Goal: Find contact information: Find contact information

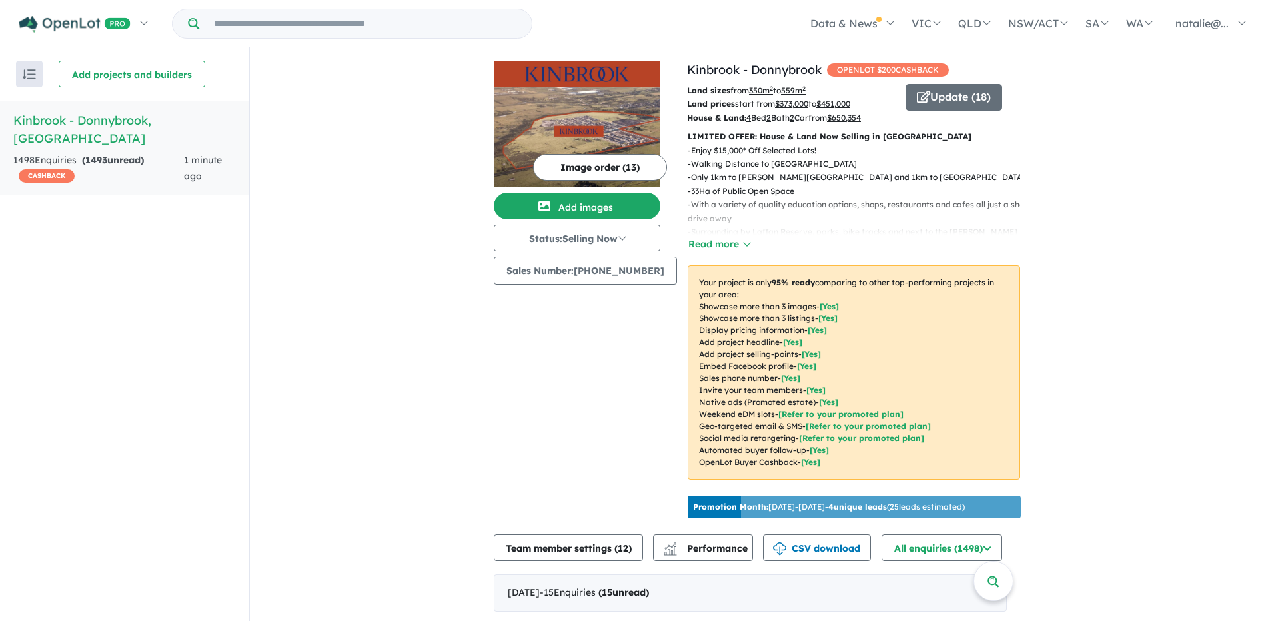
scroll to position [2, 0]
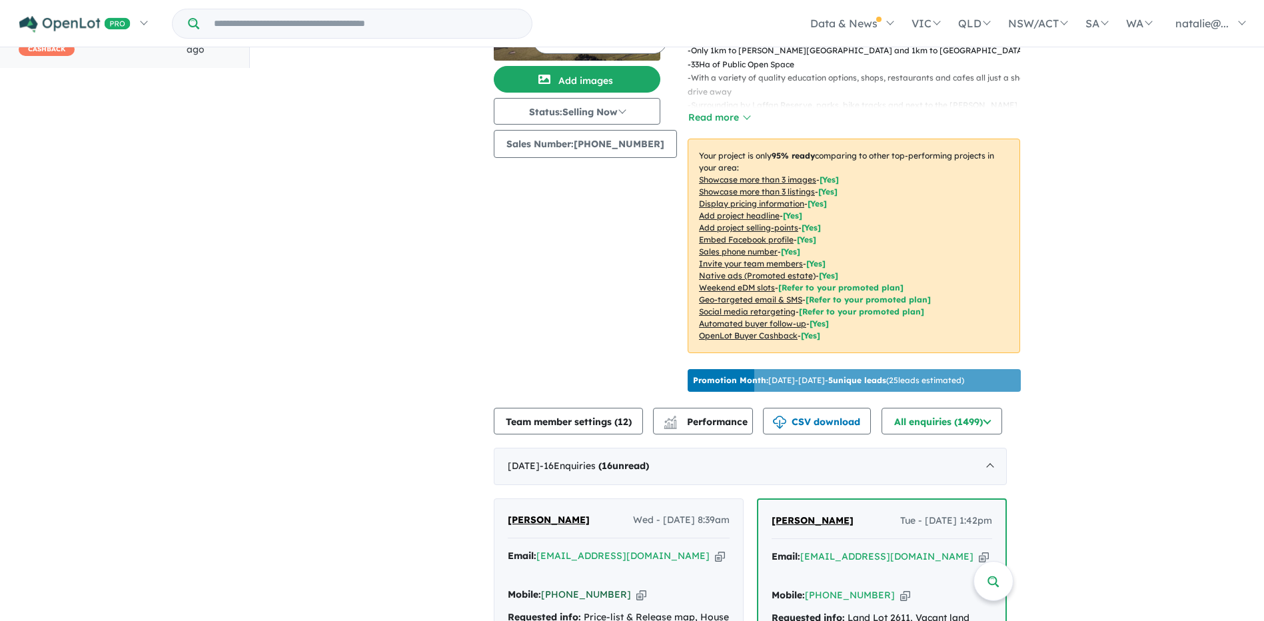
scroll to position [2, 0]
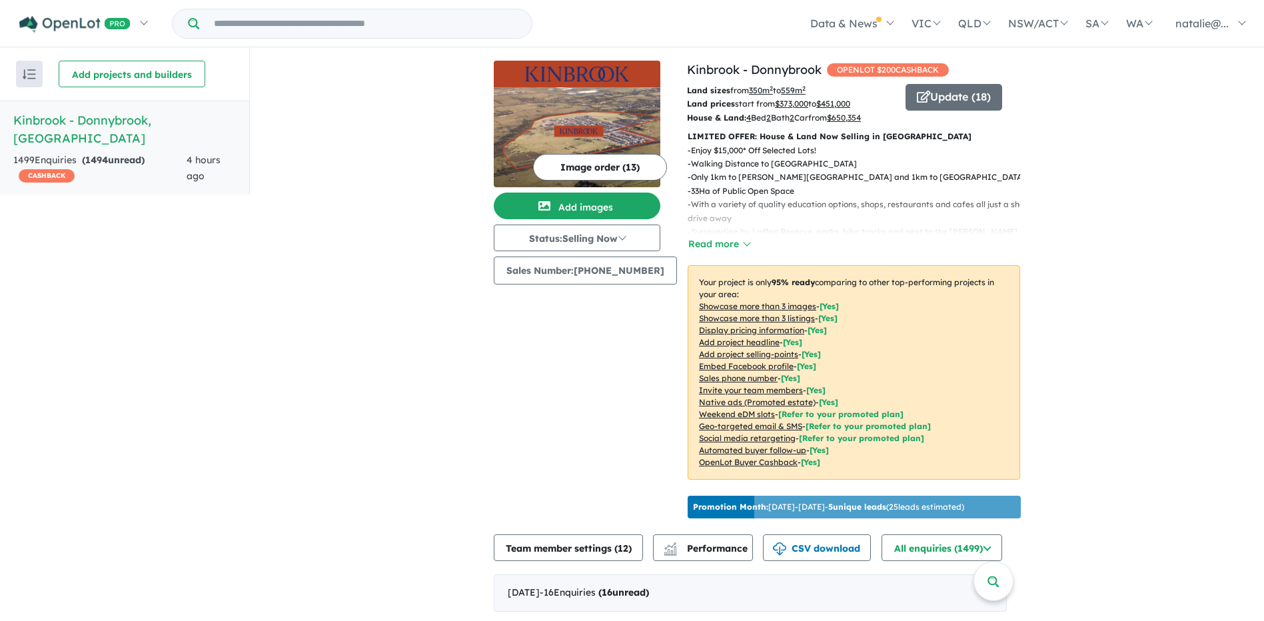
drag, startPoint x: 623, startPoint y: 603, endPoint x: 571, endPoint y: 604, distance: 52.0
copy div "[PERSON_NAME] Wed - [DATE] 8:39am Email: [EMAIL_ADDRESS][DOMAIN_NAME] Copied! M…"
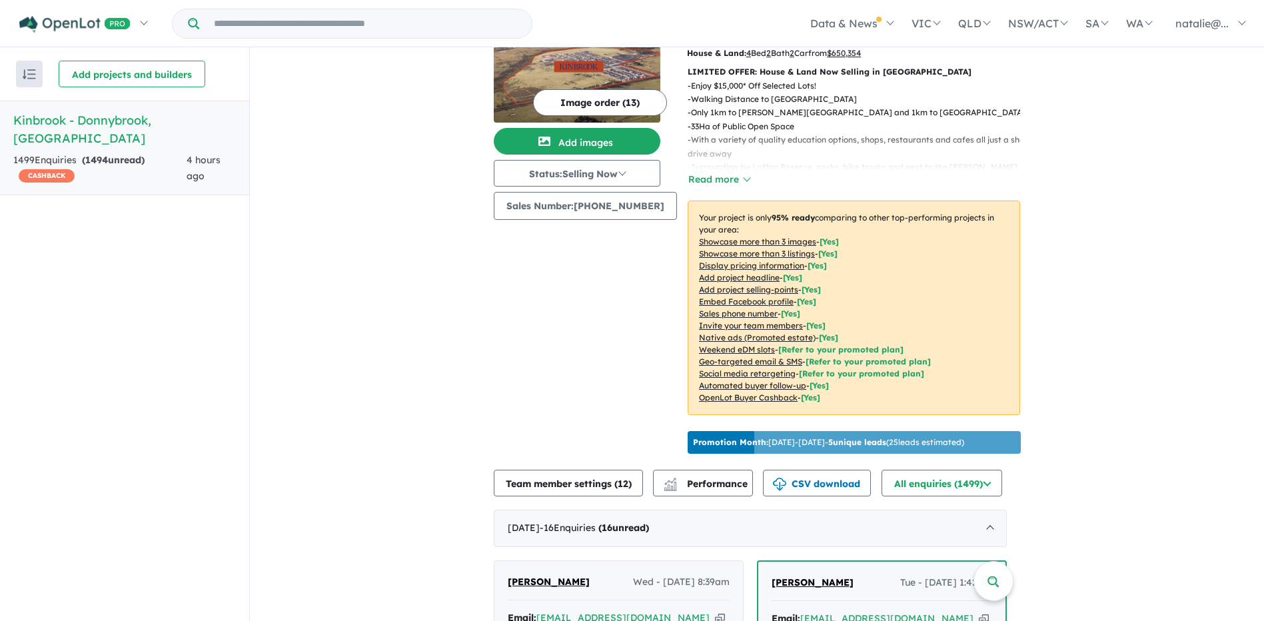
scroll to position [266, 0]
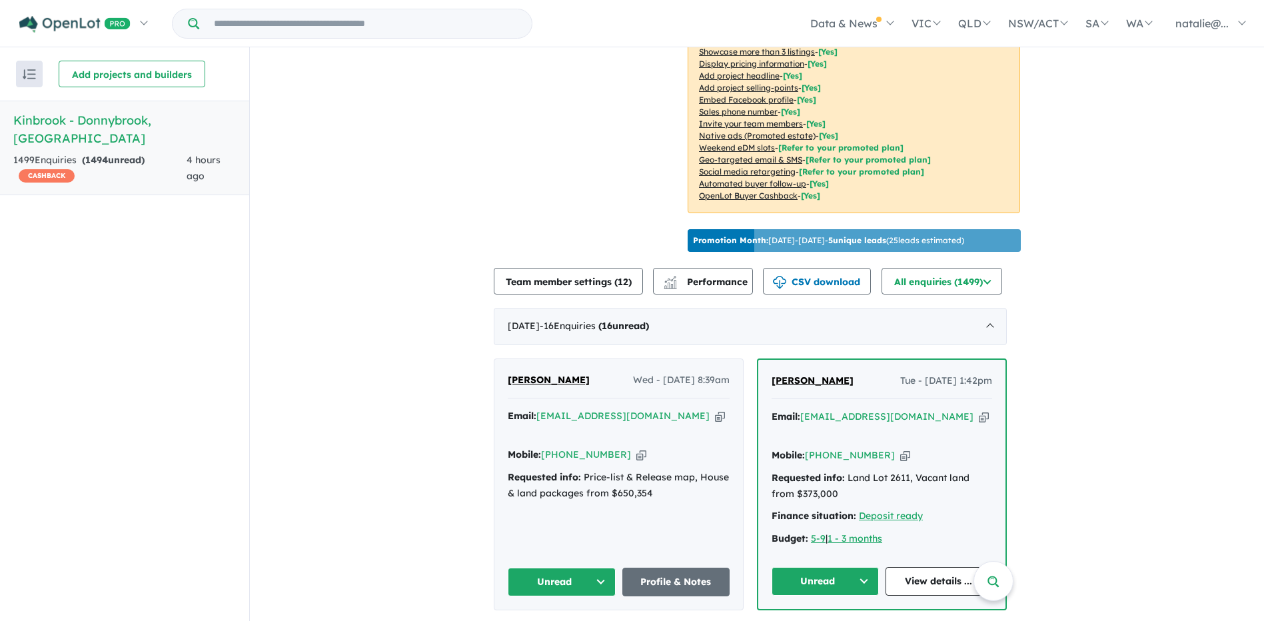
drag, startPoint x: 619, startPoint y: 466, endPoint x: 566, endPoint y: 468, distance: 52.7
click at [566, 463] on div "Mobile: [PHONE_NUMBER] Copied!" at bounding box center [619, 455] width 222 height 16
copy link "473 178 553"
